Goal: Task Accomplishment & Management: Manage account settings

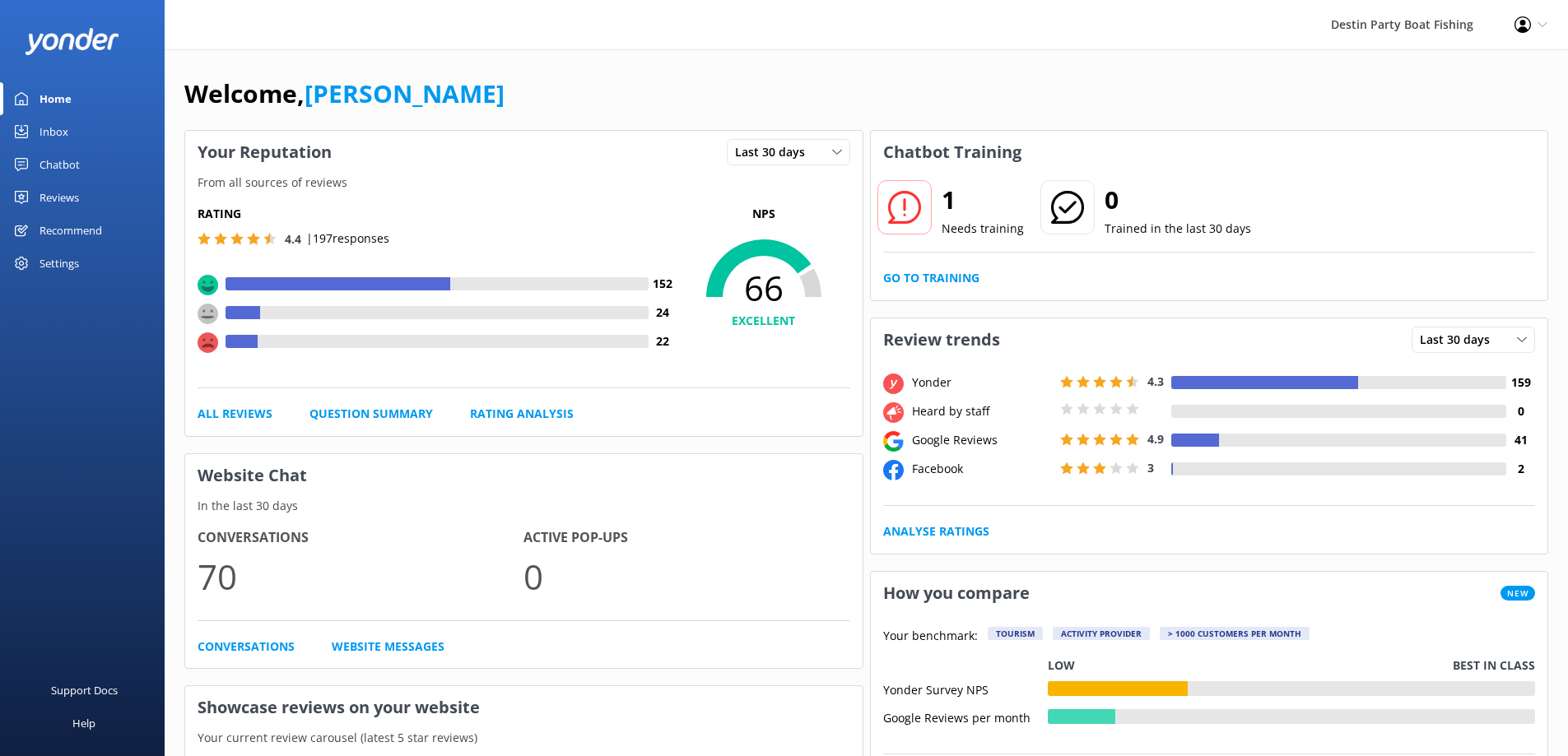
click at [39, 131] on link "Inbox" at bounding box center [82, 131] width 164 height 33
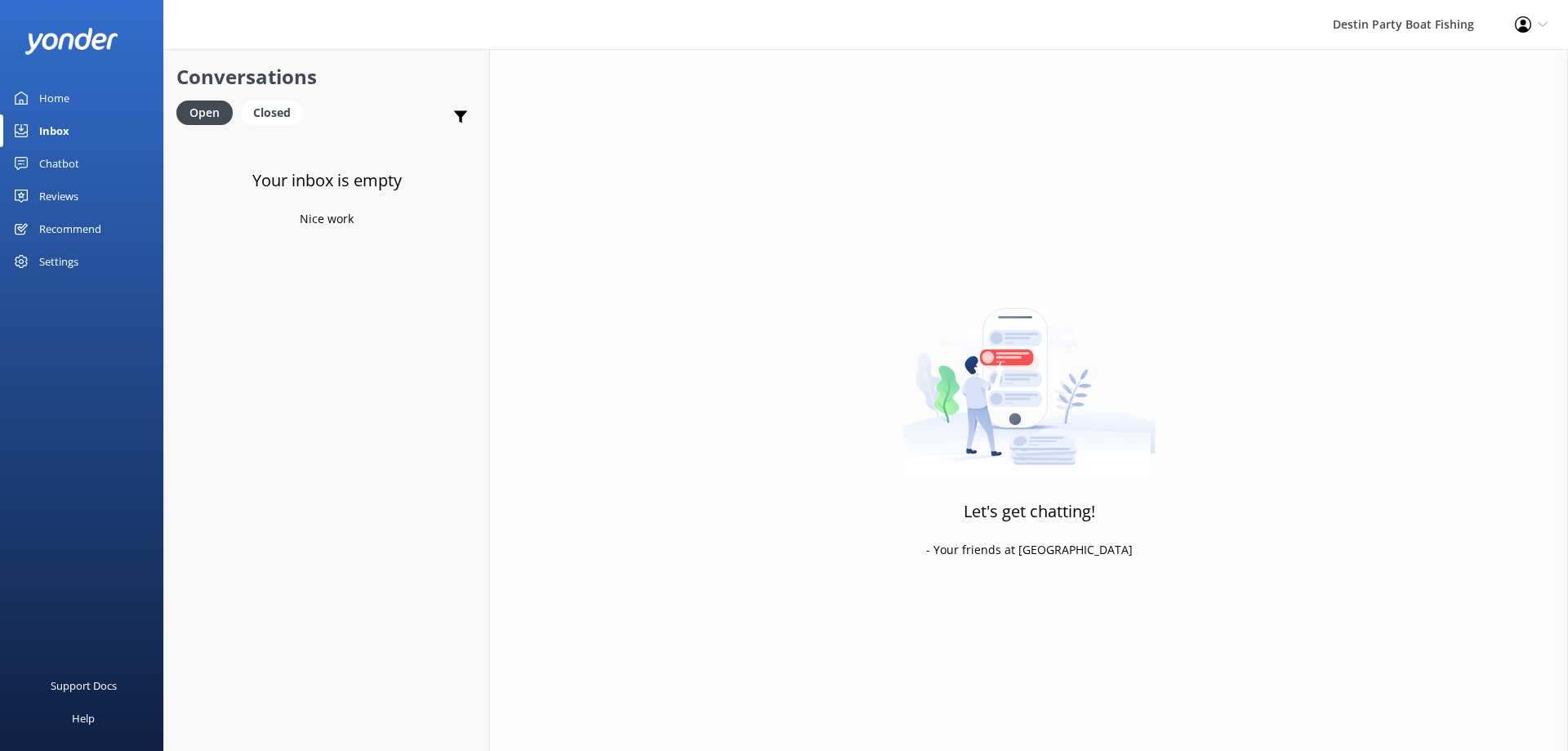
click at [58, 192] on div "Reviews" at bounding box center [59, 196] width 40 height 33
